Goal: Find contact information: Find contact information

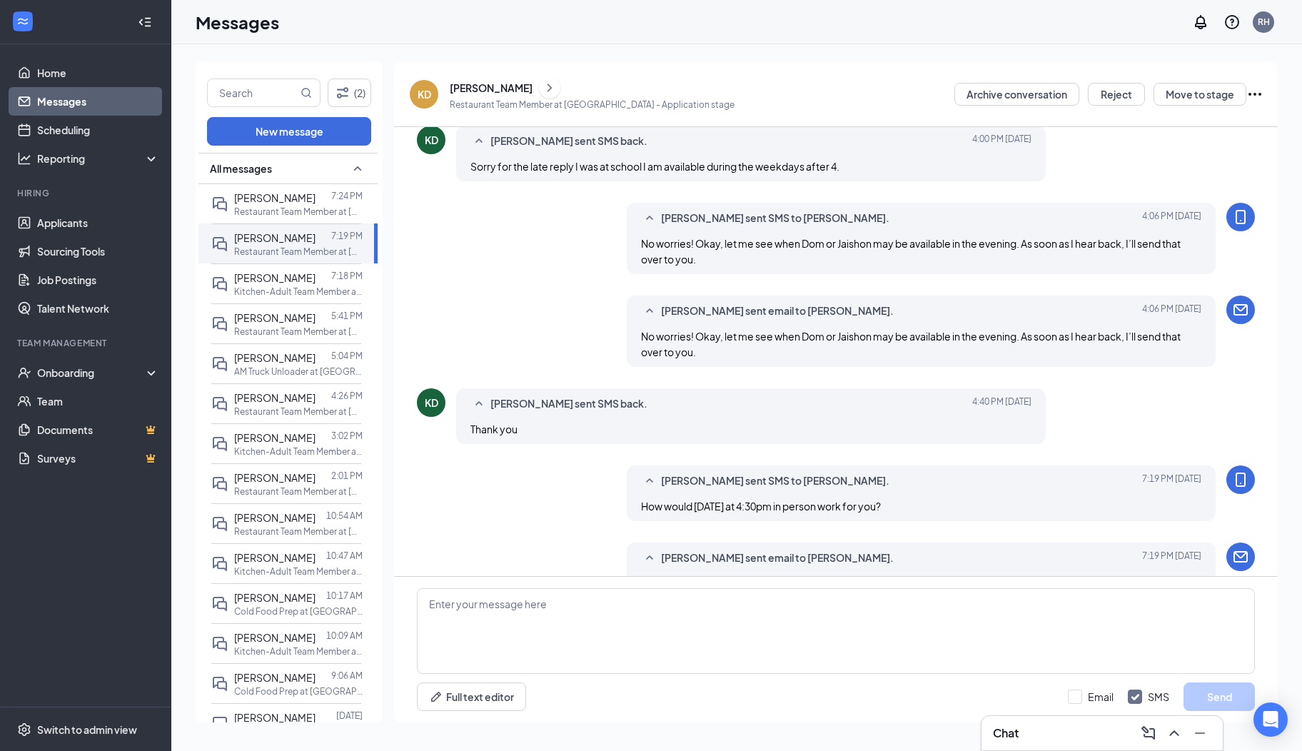
scroll to position [461, 0]
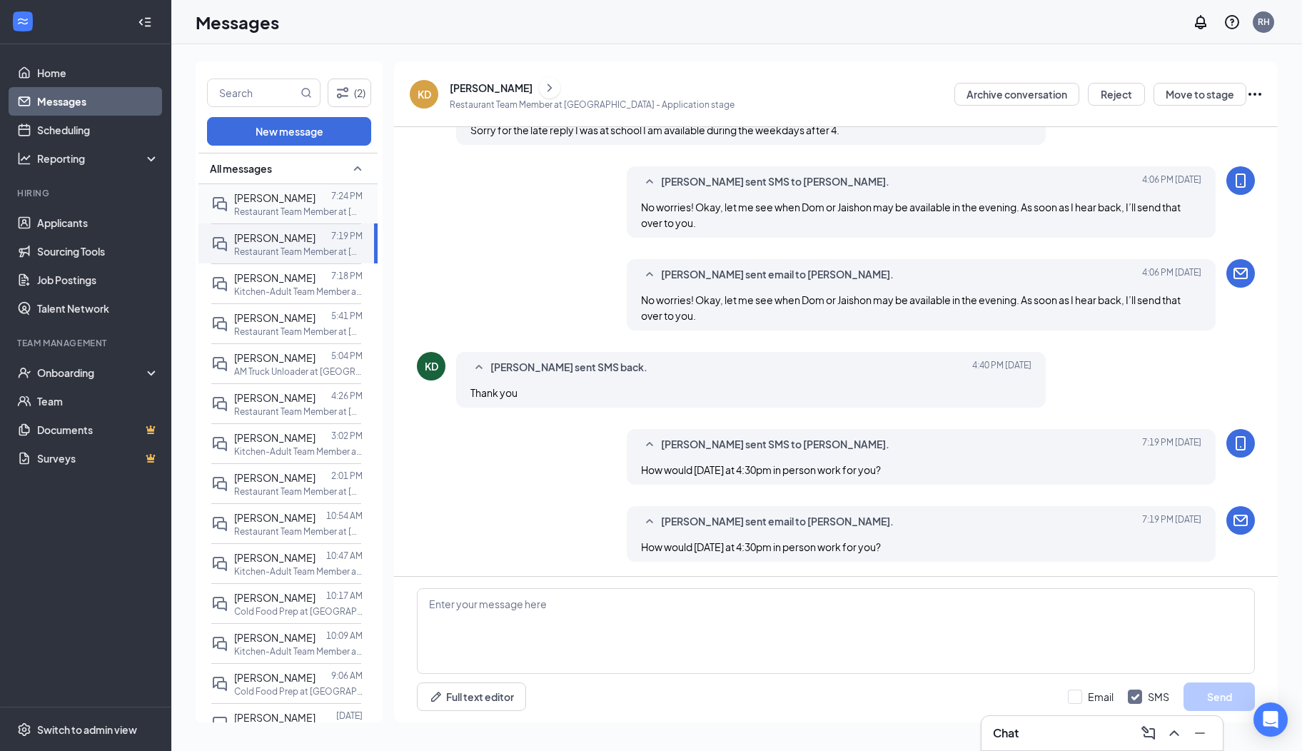
click at [273, 208] on p "Restaurant Team Member at [GEOGRAPHIC_DATA]" at bounding box center [298, 212] width 128 height 12
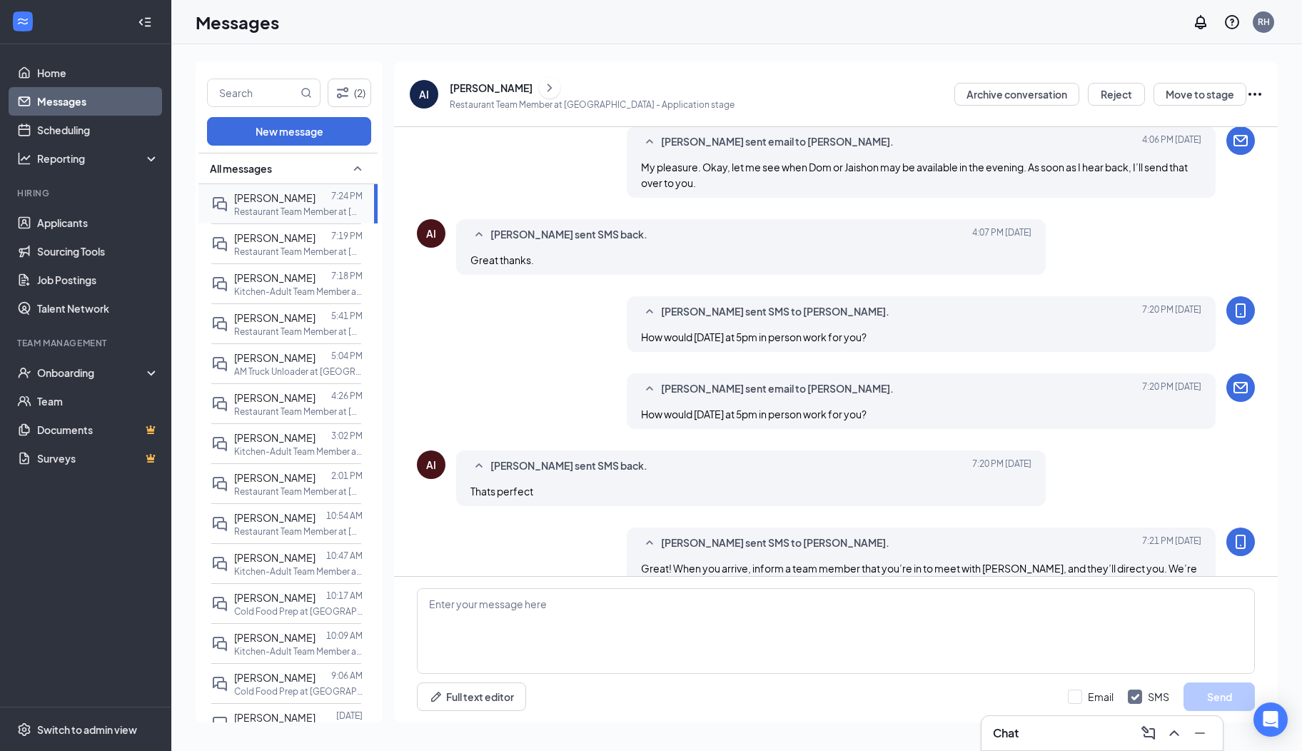
scroll to position [54, 0]
click at [552, 88] on icon "ChevronRight" at bounding box center [550, 88] width 4 height 8
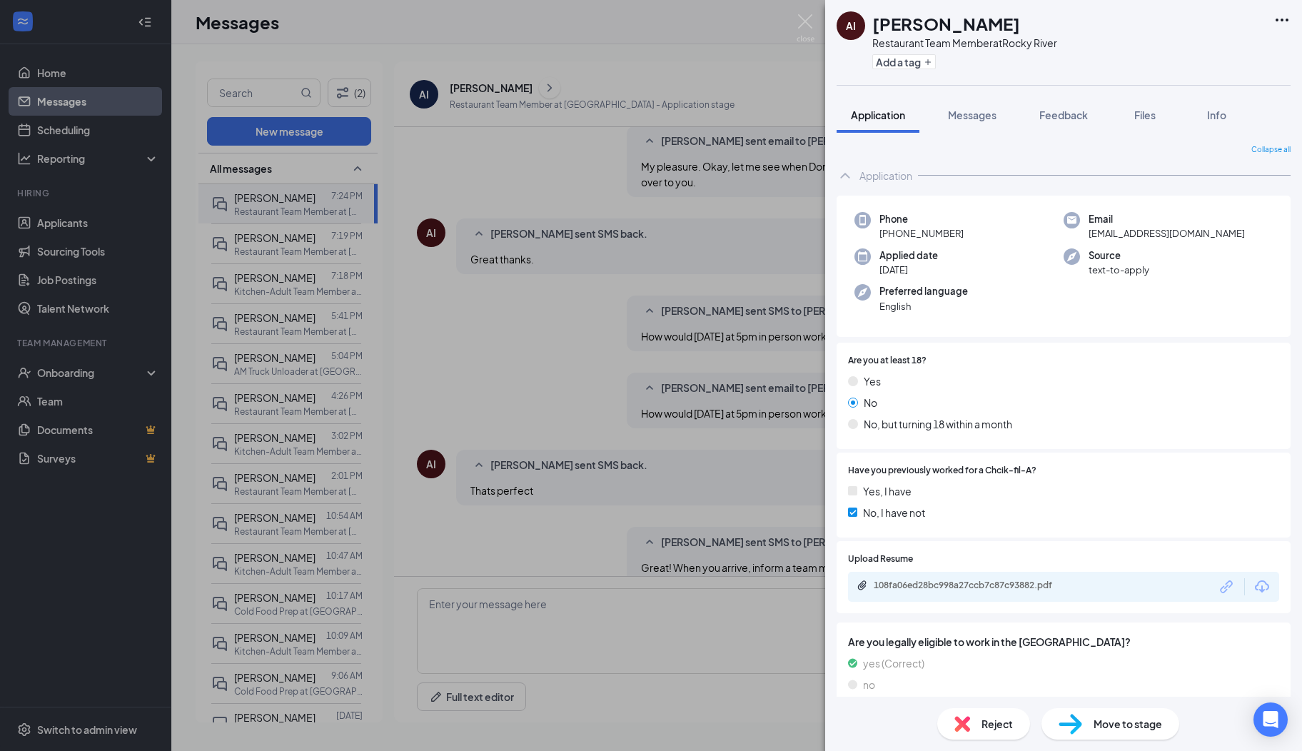
drag, startPoint x: 1222, startPoint y: 236, endPoint x: 1082, endPoint y: 237, distance: 139.9
click at [1082, 237] on div "Email [EMAIL_ADDRESS][DOMAIN_NAME]" at bounding box center [1168, 226] width 209 height 29
drag, startPoint x: 1082, startPoint y: 237, endPoint x: 1107, endPoint y: 229, distance: 26.2
copy span "[EMAIL_ADDRESS][DOMAIN_NAME]"
click at [809, 25] on img at bounding box center [806, 28] width 18 height 28
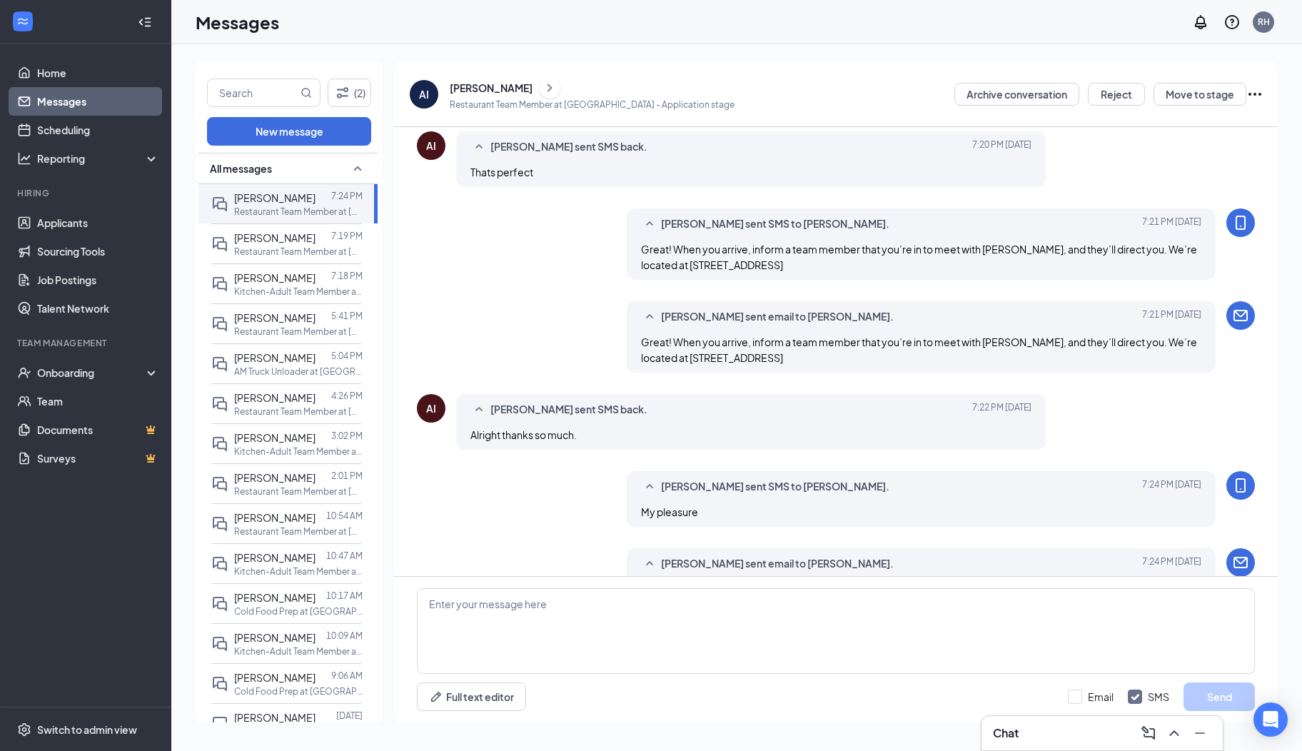
scroll to position [414, 0]
